Goal: Task Accomplishment & Management: Use online tool/utility

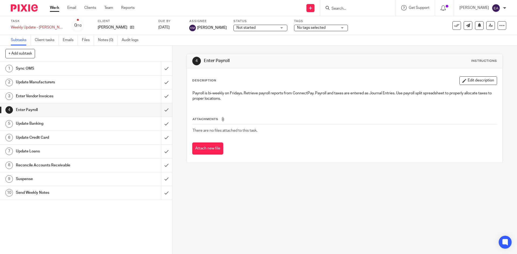
click at [346, 11] on input "Search" at bounding box center [355, 8] width 48 height 5
type input "bea"
click at [342, 21] on link at bounding box center [363, 21] width 67 height 8
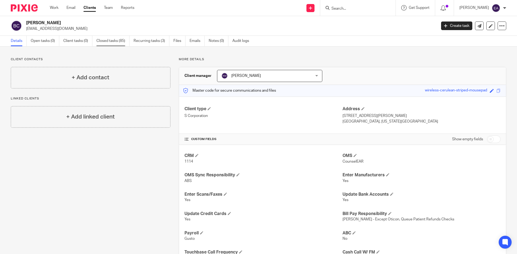
click at [113, 41] on link "Closed tasks (85)" at bounding box center [112, 41] width 33 height 10
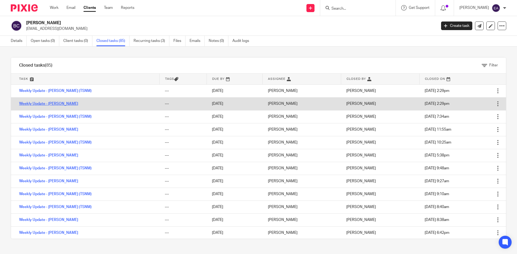
click at [66, 104] on link "Weekly Update - [PERSON_NAME]" at bounding box center [48, 104] width 59 height 4
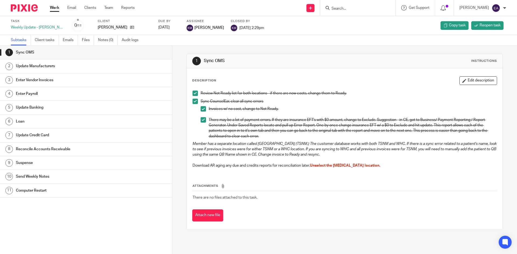
click at [51, 54] on h1 "Sync OMS" at bounding box center [66, 52] width 101 height 8
click at [45, 66] on h1 "Update Manufacturers" at bounding box center [66, 66] width 101 height 8
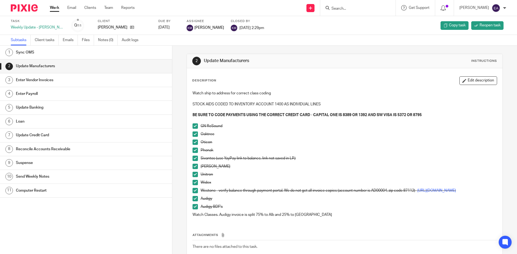
click at [194, 166] on span at bounding box center [194, 166] width 5 height 5
click at [193, 178] on li "Unitron" at bounding box center [344, 176] width 304 height 8
click at [194, 177] on li "Unitron" at bounding box center [344, 176] width 304 height 8
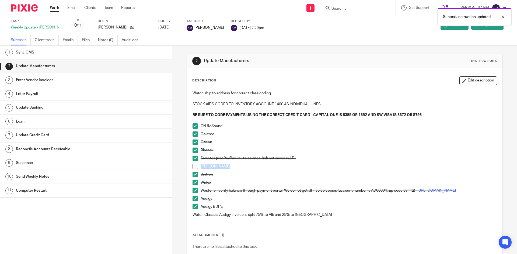
click at [193, 176] on span at bounding box center [194, 174] width 5 height 5
click at [194, 183] on span at bounding box center [194, 182] width 5 height 5
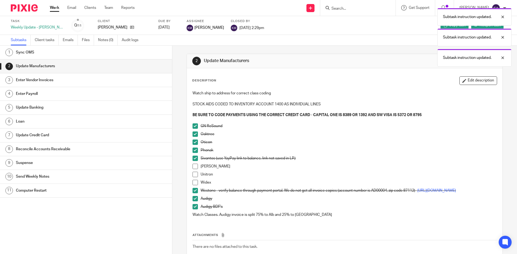
drag, startPoint x: 193, startPoint y: 191, endPoint x: 194, endPoint y: 197, distance: 6.5
click at [193, 191] on span at bounding box center [194, 190] width 5 height 5
drag, startPoint x: 194, startPoint y: 201, endPoint x: 192, endPoint y: 207, distance: 6.3
click at [194, 201] on span at bounding box center [194, 198] width 5 height 5
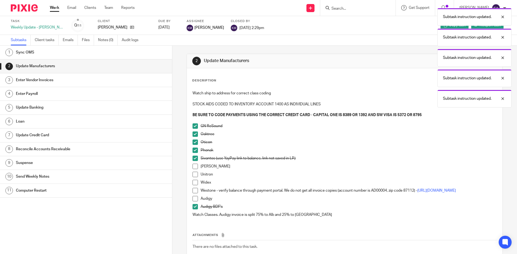
click at [192, 209] on span at bounding box center [194, 206] width 5 height 5
click at [192, 160] on span at bounding box center [194, 158] width 5 height 5
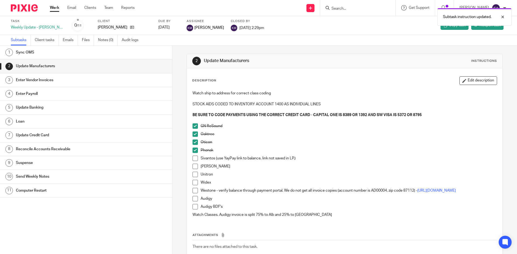
click at [194, 168] on span at bounding box center [194, 166] width 5 height 5
click at [196, 176] on span at bounding box center [194, 174] width 5 height 5
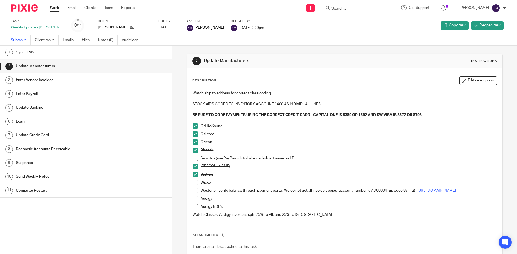
click at [192, 183] on span at bounding box center [194, 182] width 5 height 5
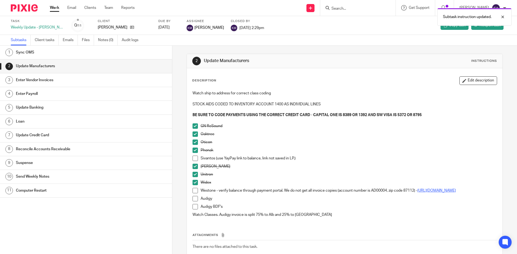
click at [417, 193] on link "[URL][DOMAIN_NAME]" at bounding box center [436, 191] width 38 height 4
click at [195, 193] on span at bounding box center [194, 190] width 5 height 5
click at [192, 202] on span at bounding box center [194, 198] width 5 height 5
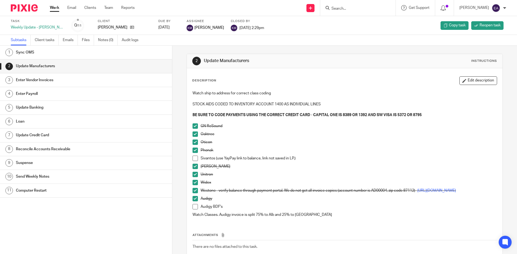
click at [196, 210] on span at bounding box center [194, 206] width 5 height 5
